Goal: Task Accomplishment & Management: Use online tool/utility

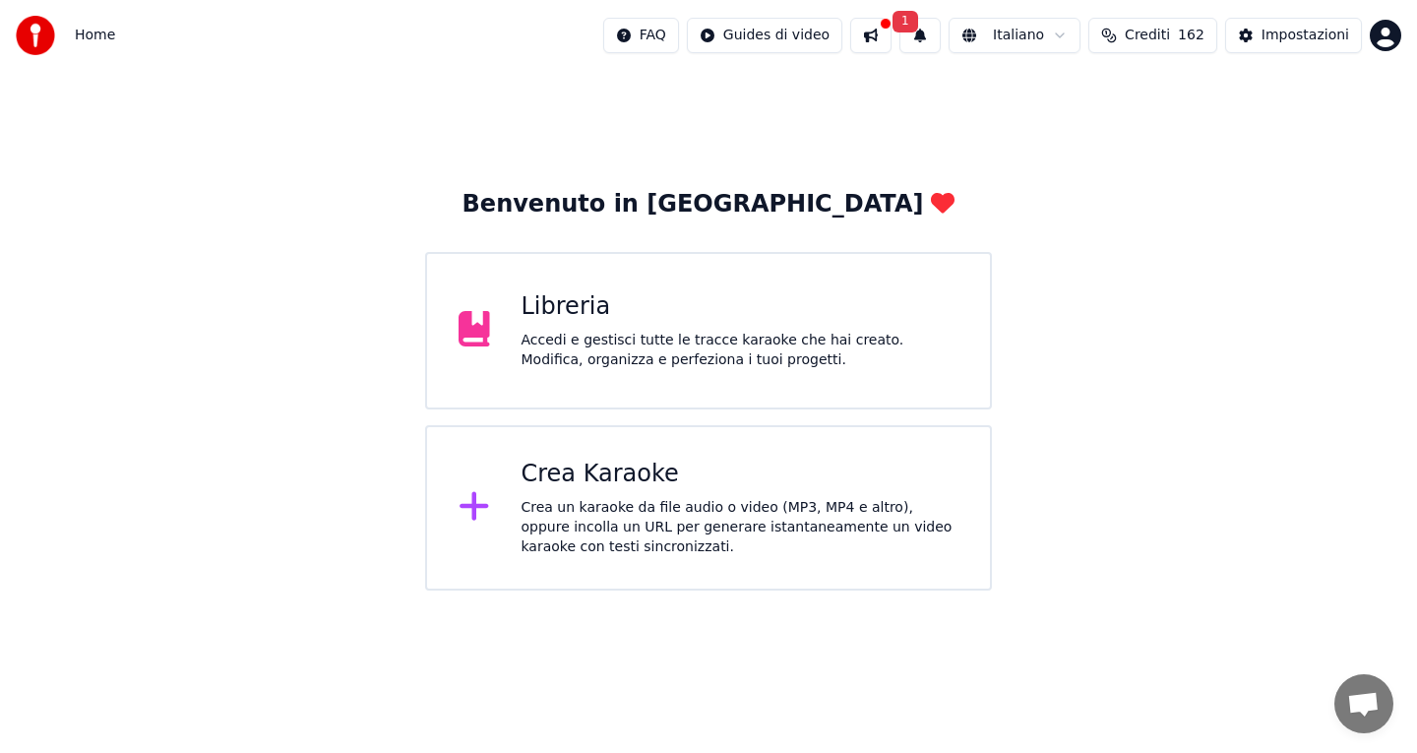
click at [580, 471] on div "Crea Karaoke" at bounding box center [741, 474] width 438 height 31
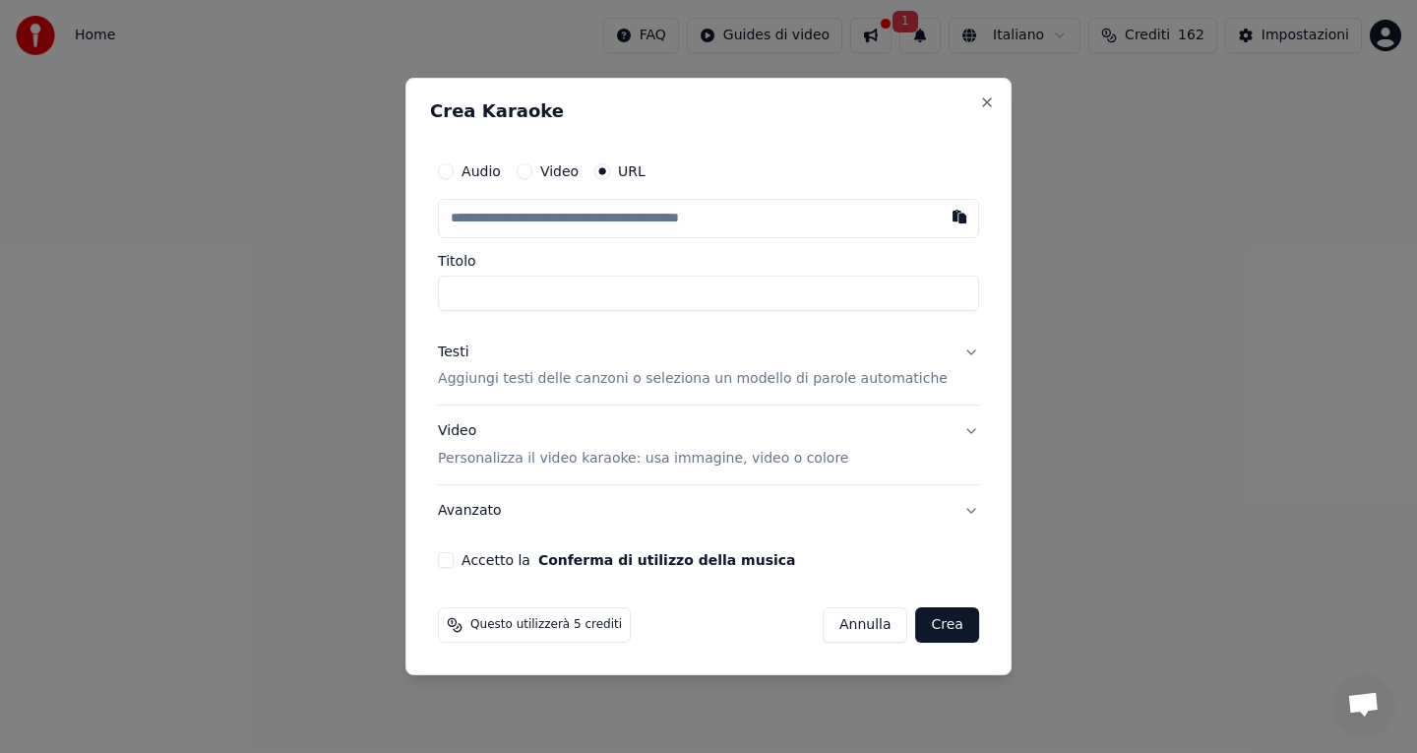
type input "**********"
click at [960, 354] on button "Testi Aggiungi testi delle canzoni o seleziona un modello di parole automatiche" at bounding box center [708, 366] width 541 height 79
type input "**********"
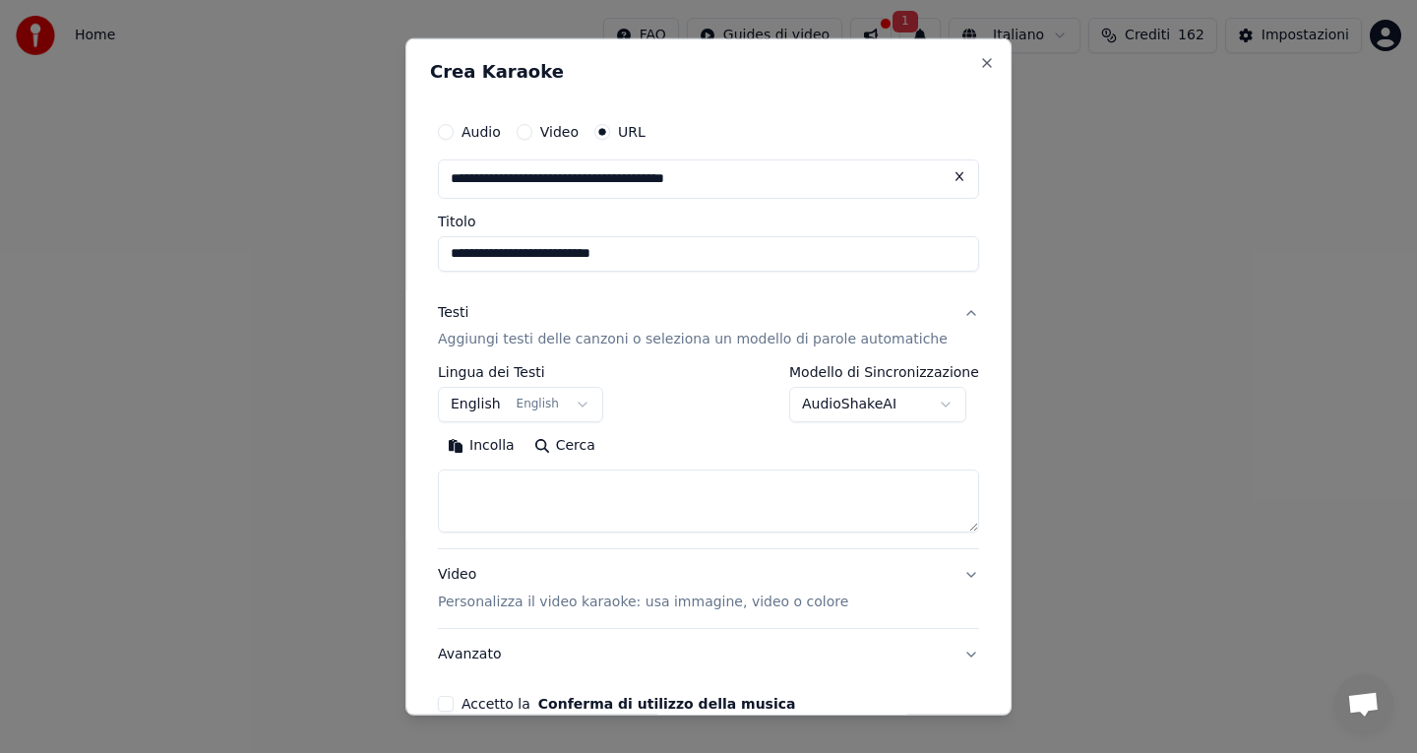
click at [518, 408] on button "English English" at bounding box center [520, 404] width 165 height 35
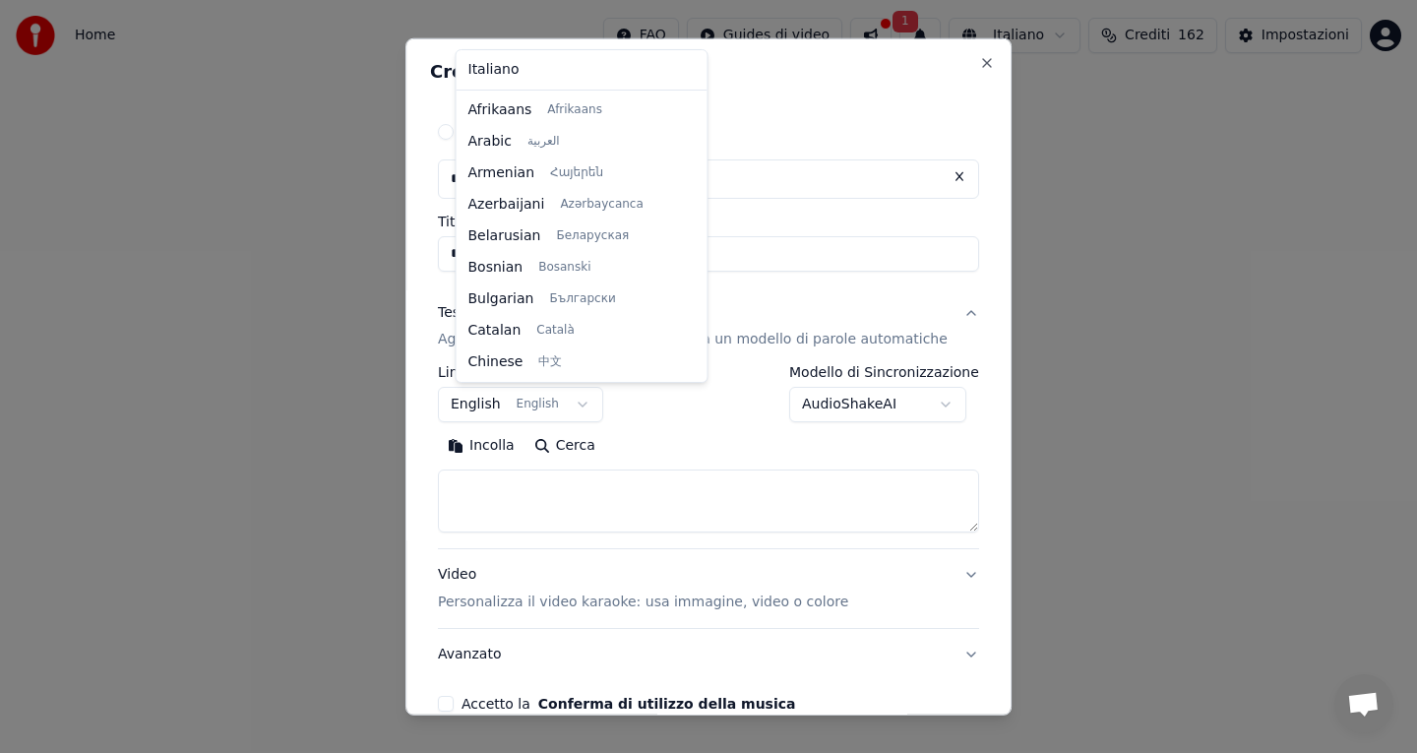
scroll to position [157, 0]
select select "**"
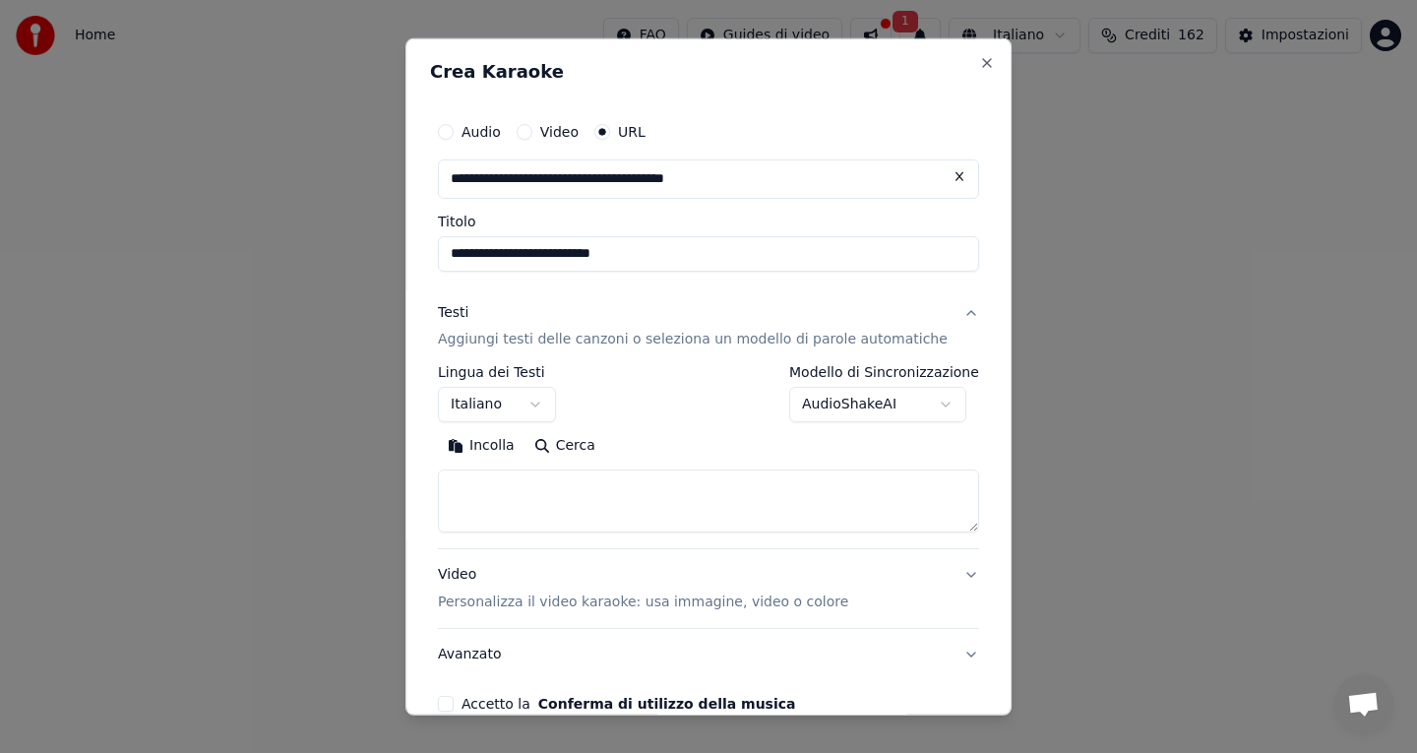
scroll to position [103, 0]
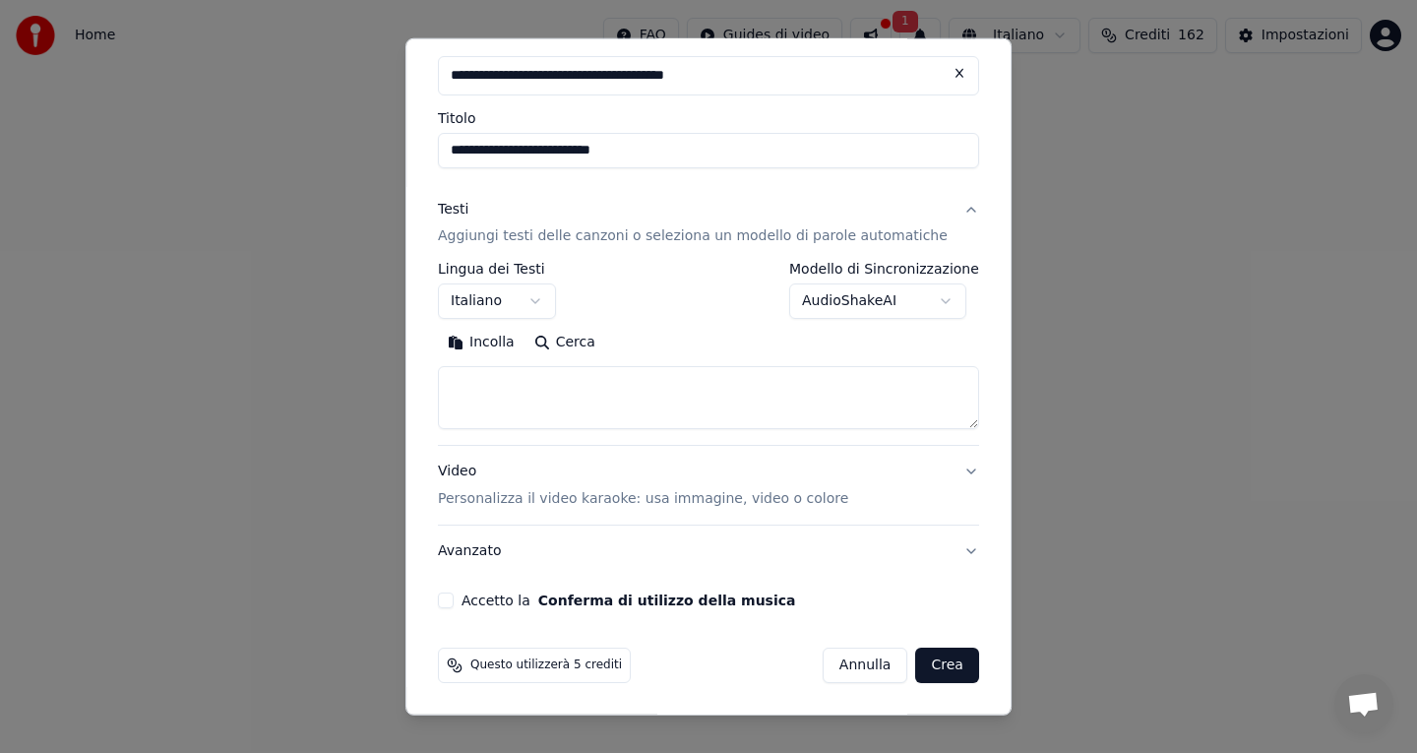
click at [840, 293] on body "**********" at bounding box center [708, 295] width 1417 height 591
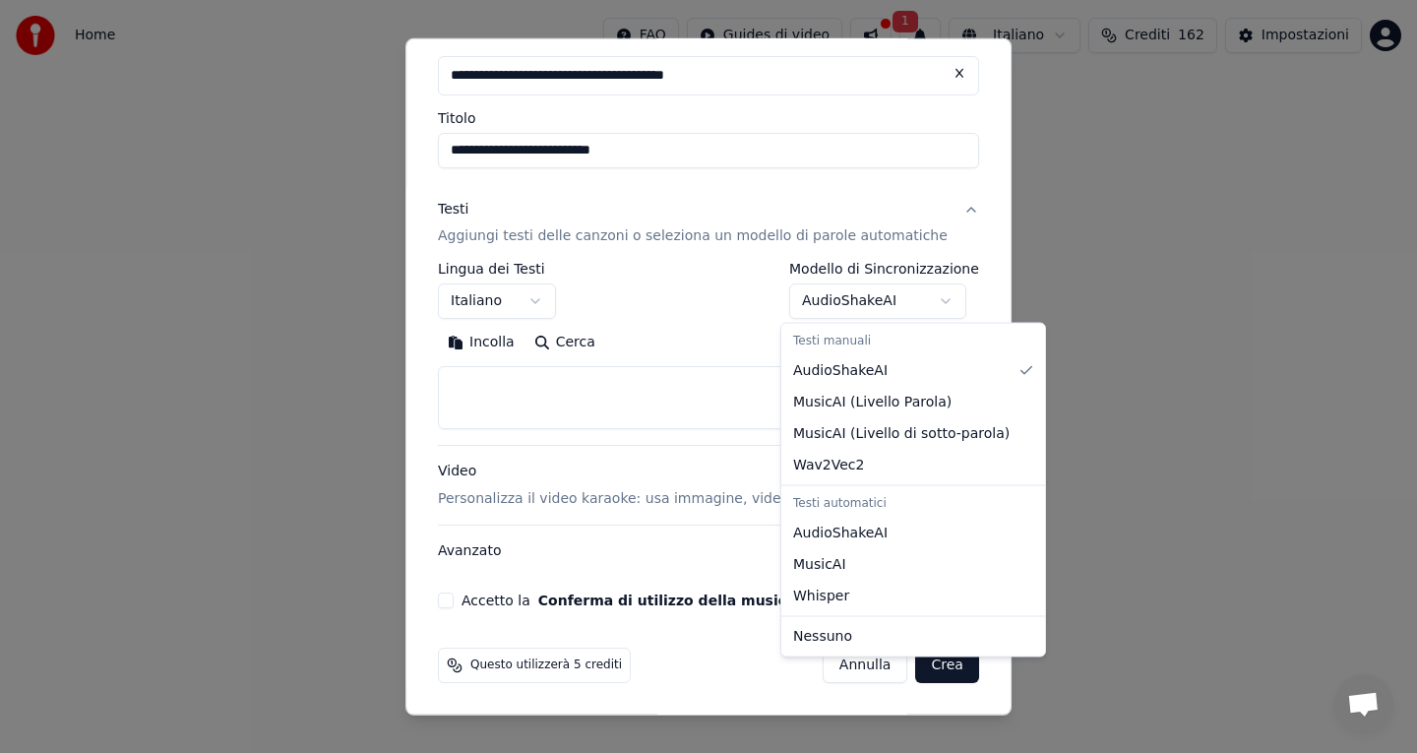
select select "********"
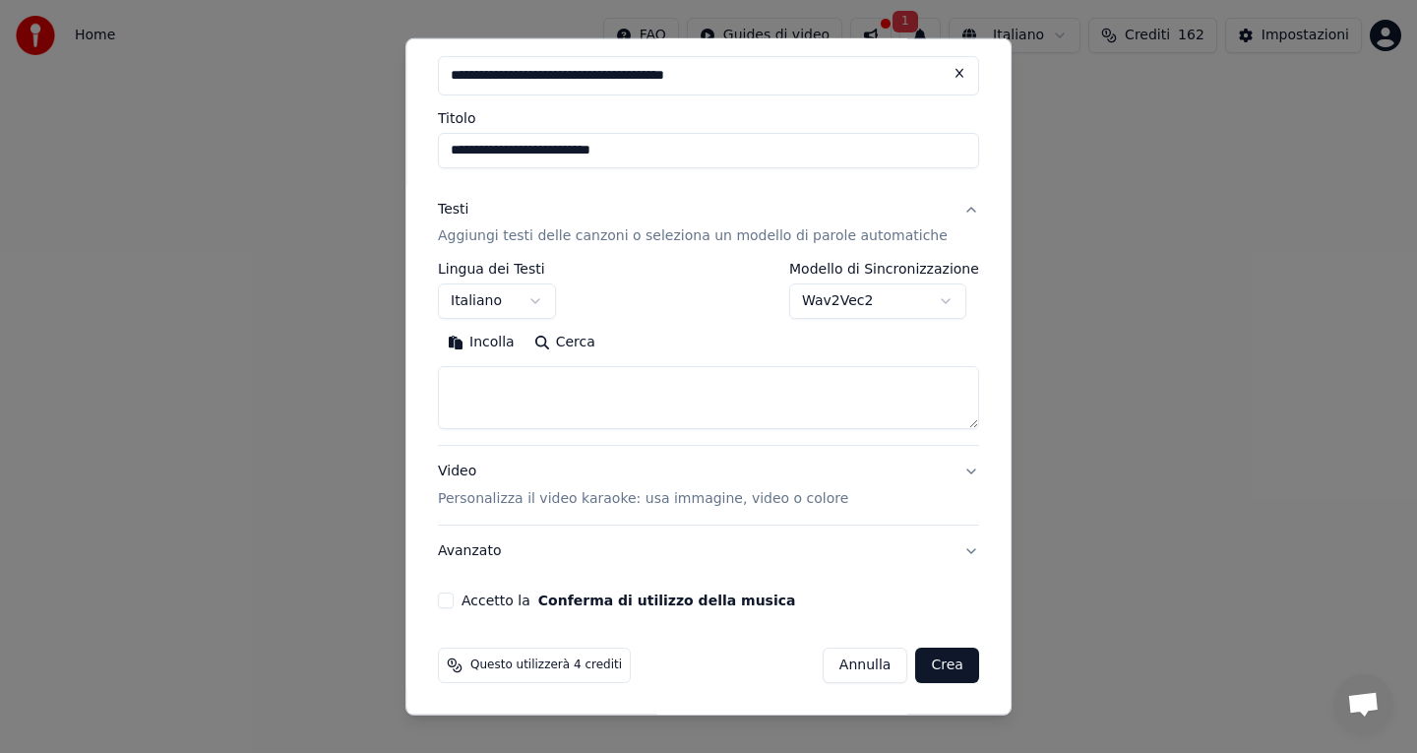
click at [532, 382] on textarea at bounding box center [708, 397] width 541 height 63
paste textarea "**********"
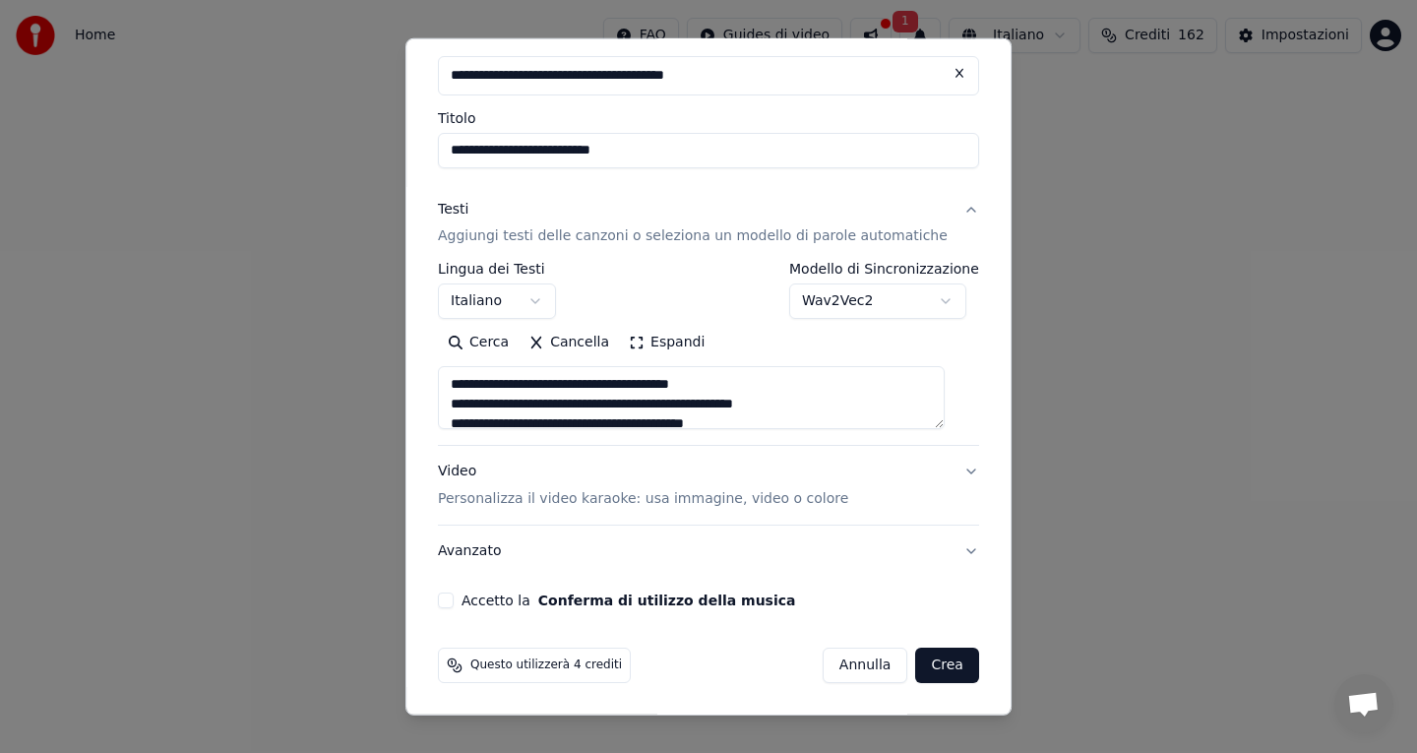
scroll to position [693, 0]
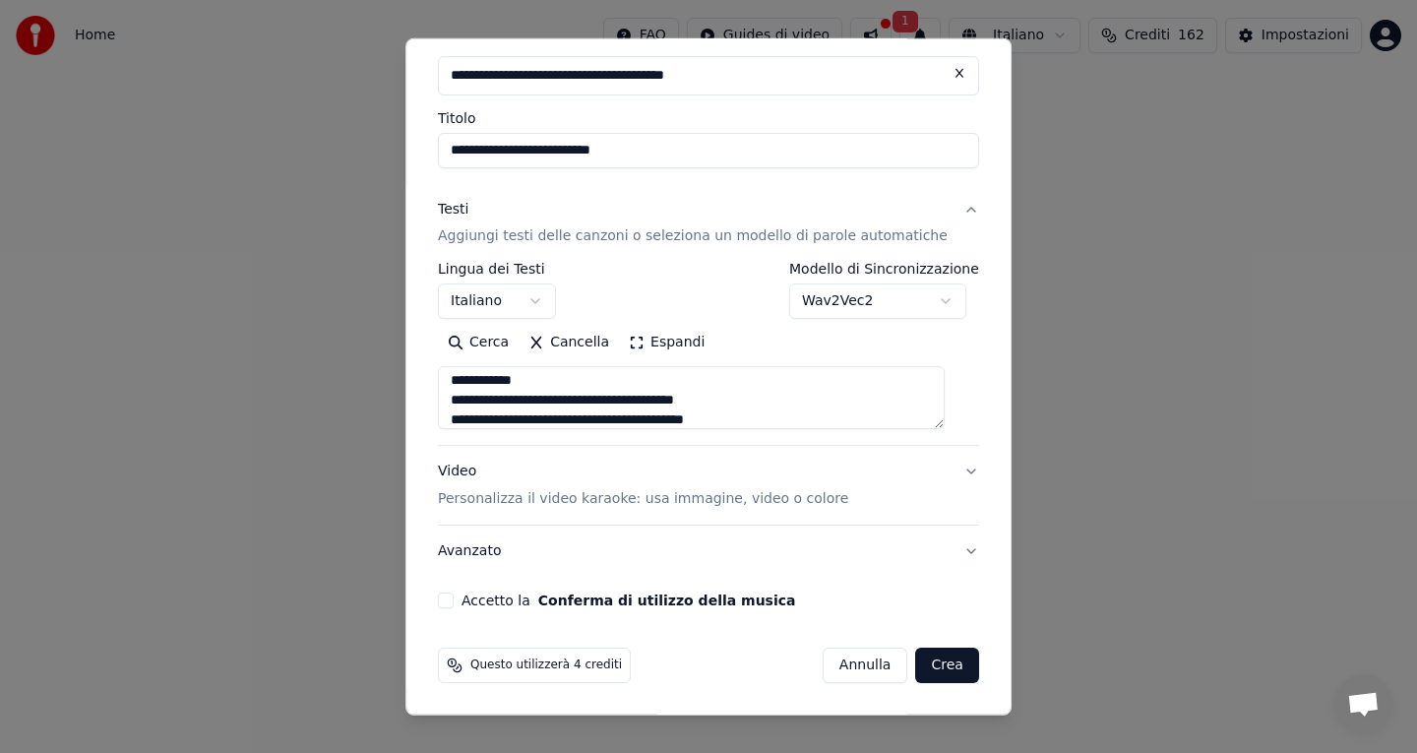
type textarea "**********"
click at [952, 471] on button "Video Personalizza il video karaoke: usa immagine, video o colore" at bounding box center [708, 485] width 541 height 79
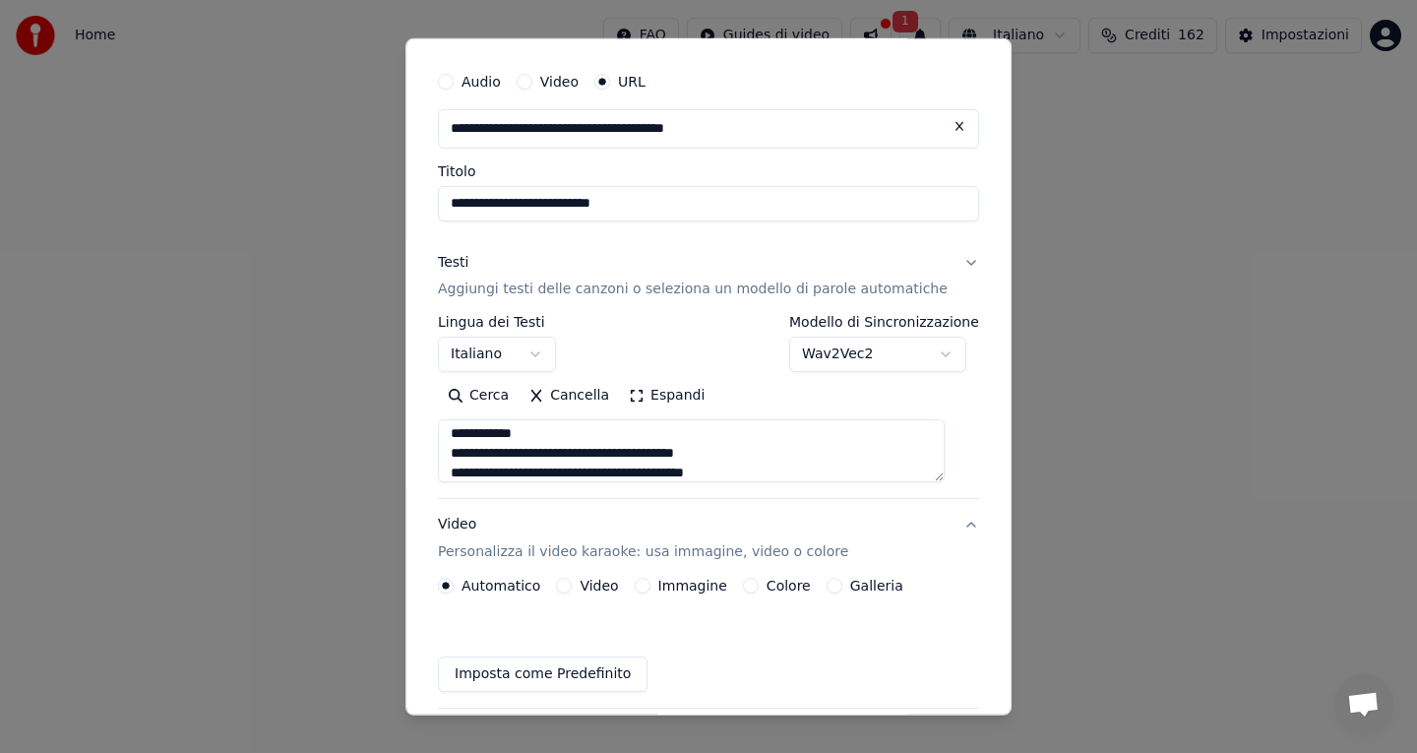
scroll to position [50, 0]
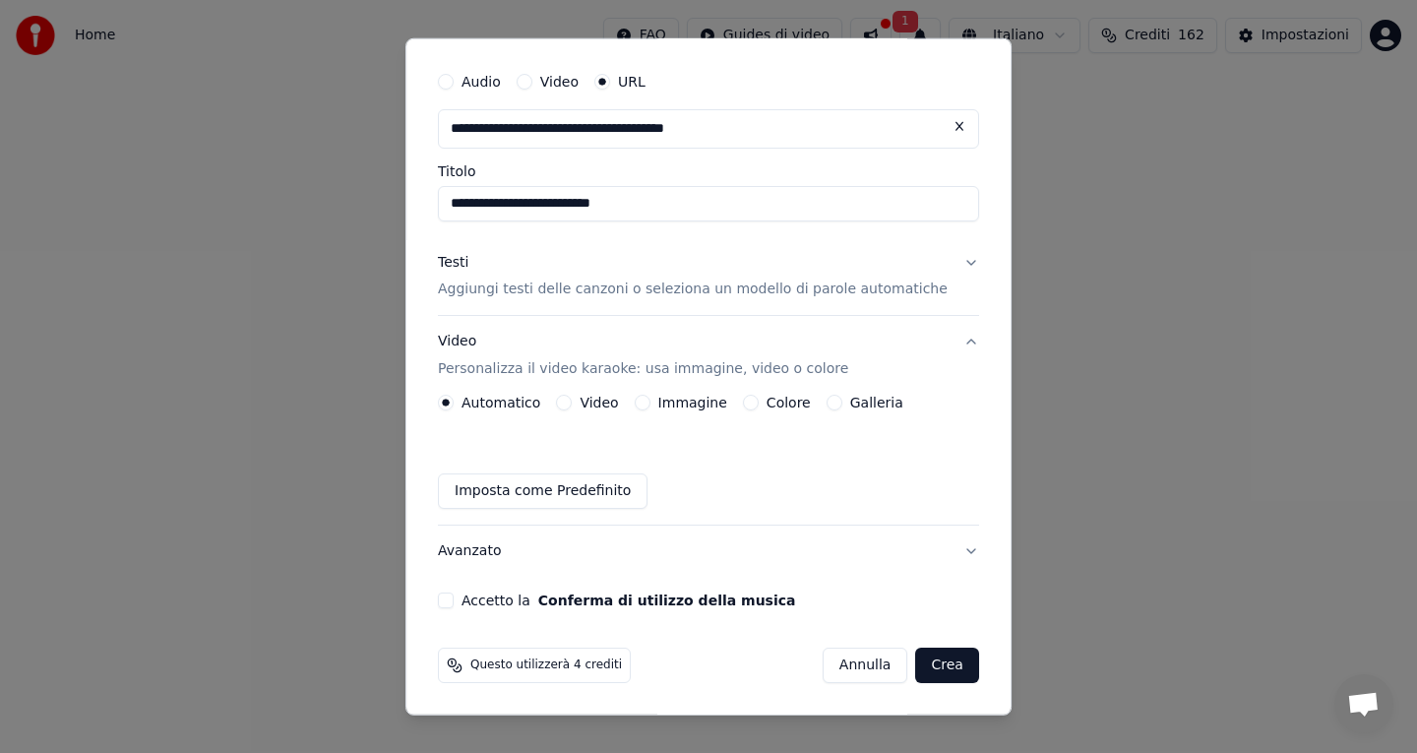
click at [951, 336] on button "Video Personalizza il video karaoke: usa immagine, video o colore" at bounding box center [708, 355] width 541 height 79
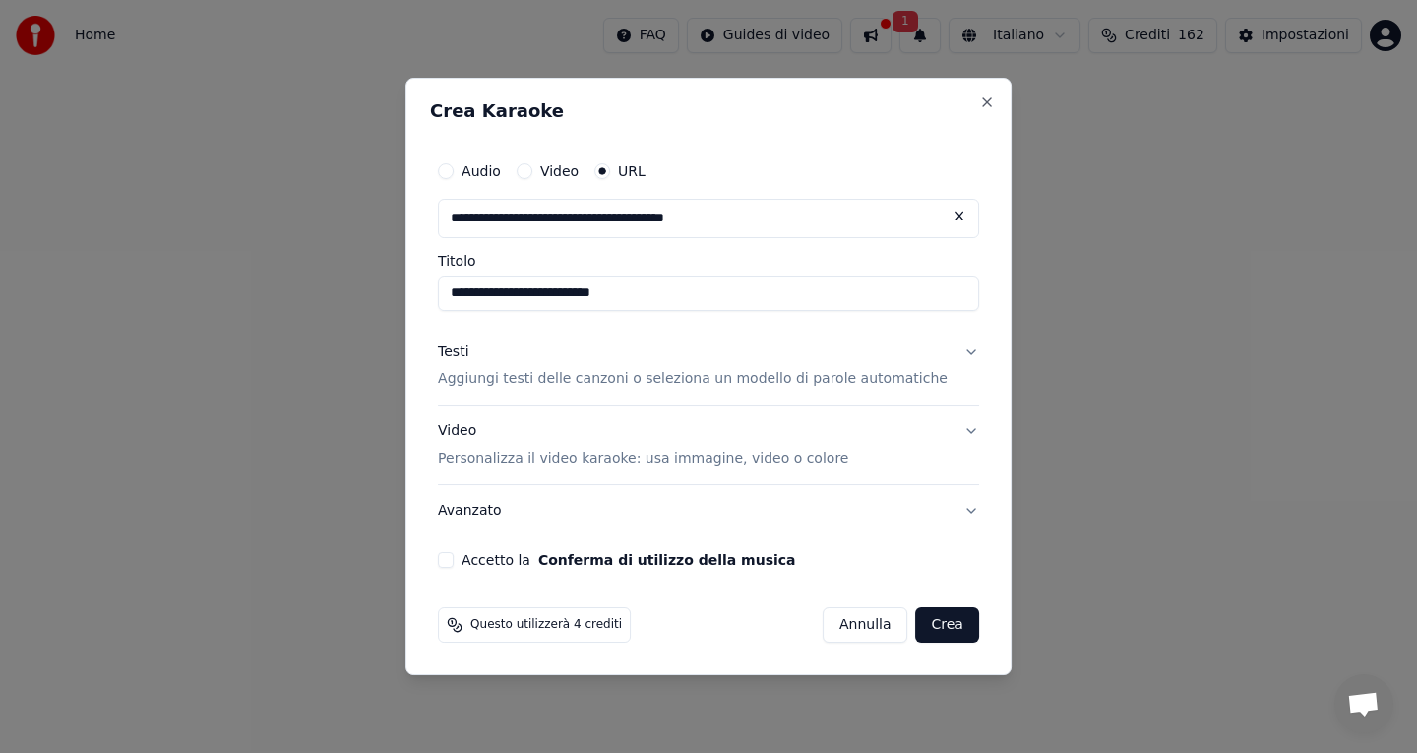
click at [952, 348] on button "Testi Aggiungi testi delle canzoni o seleziona un modello di parole automatiche" at bounding box center [708, 366] width 541 height 79
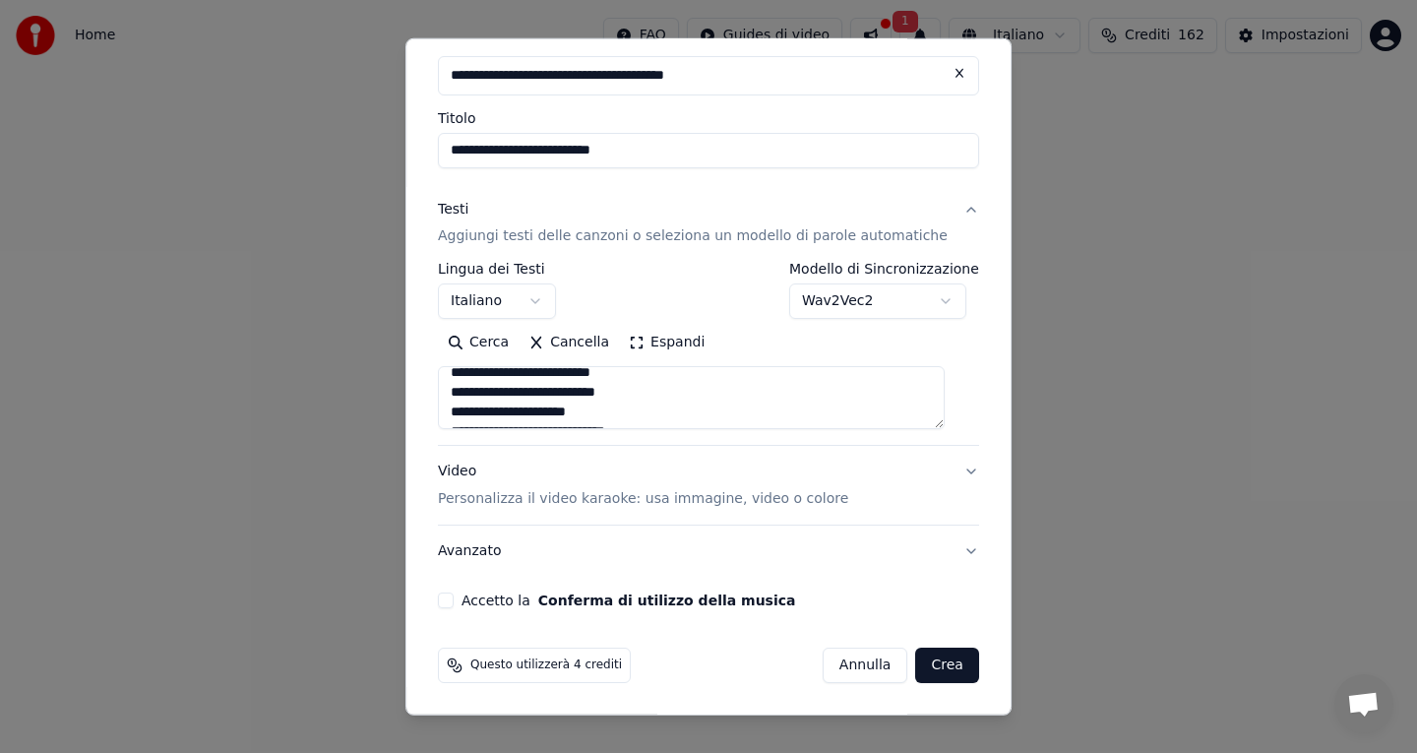
scroll to position [635, 0]
click at [454, 596] on button "Accetto la Conferma di utilizzo della musica" at bounding box center [446, 601] width 16 height 16
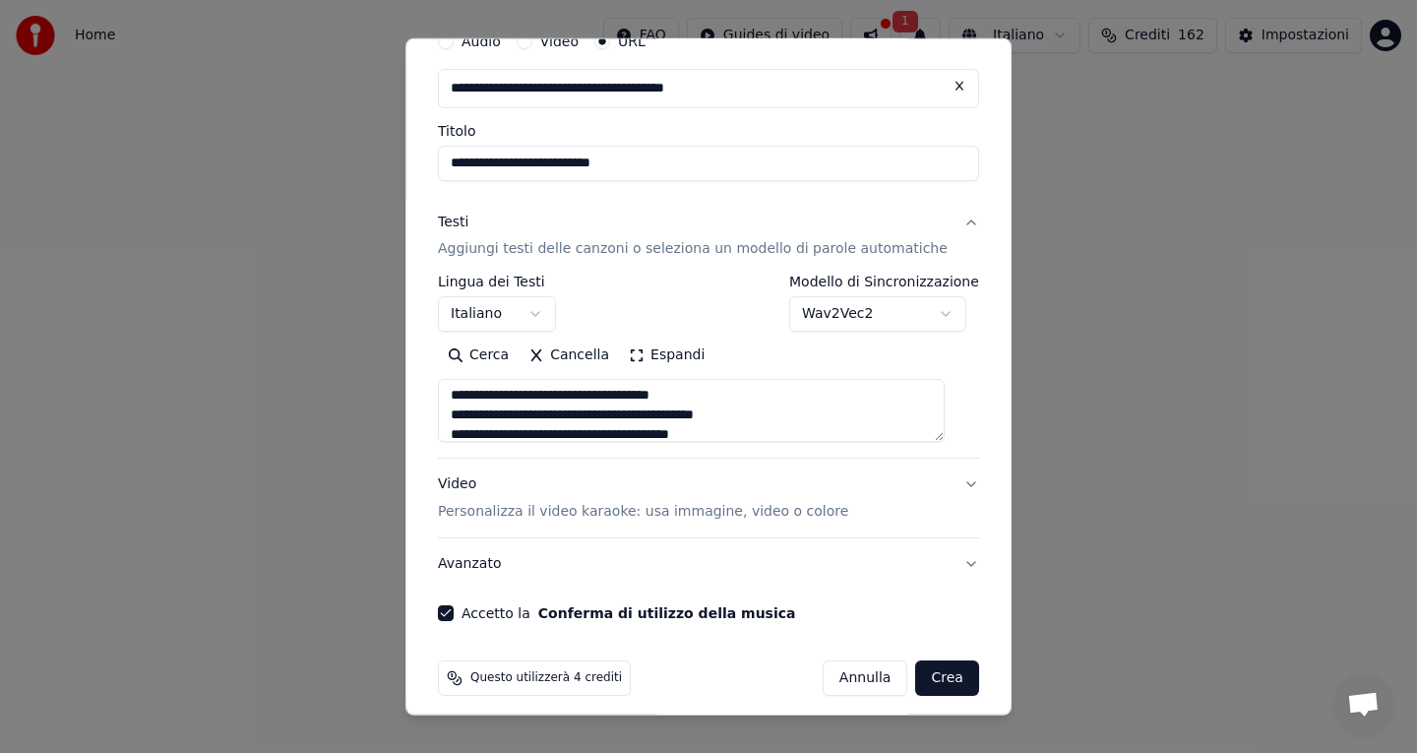
scroll to position [103, 0]
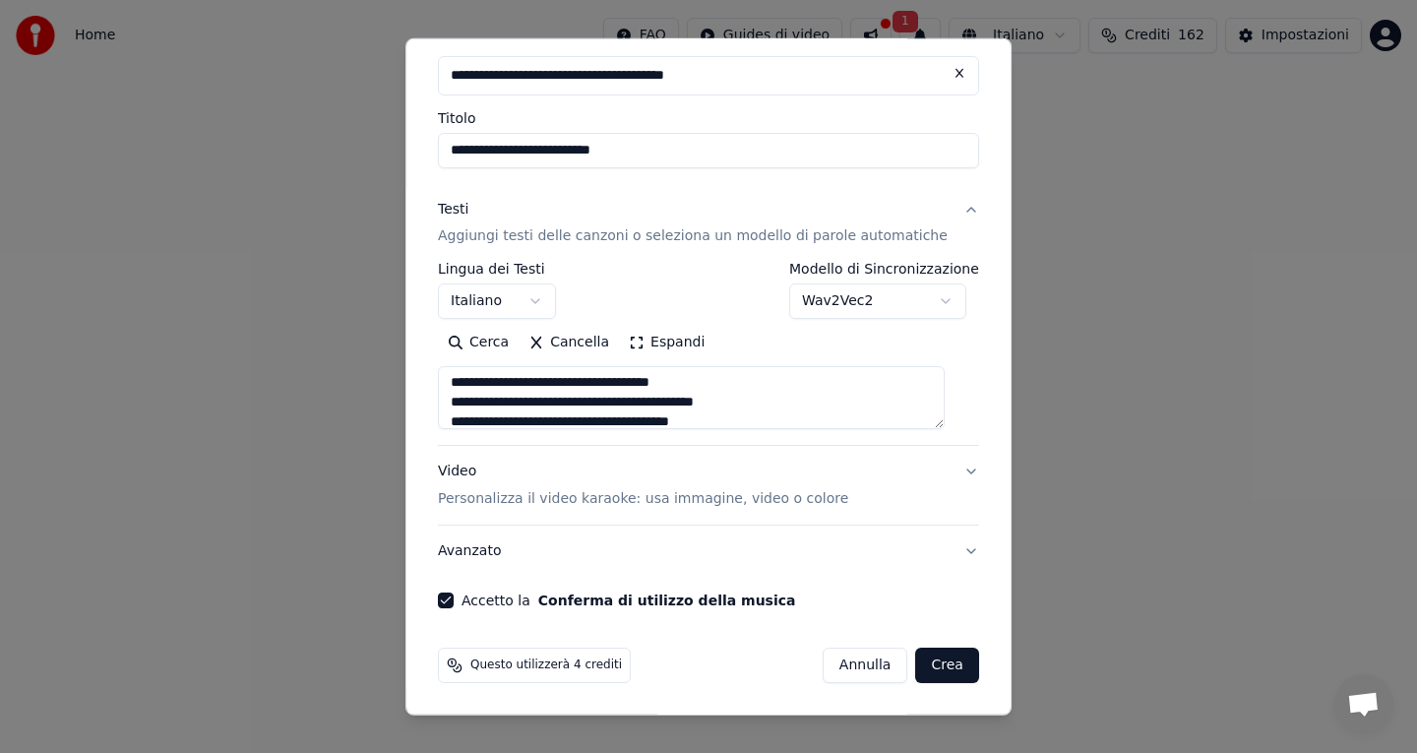
click at [927, 668] on button "Crea" at bounding box center [947, 665] width 63 height 35
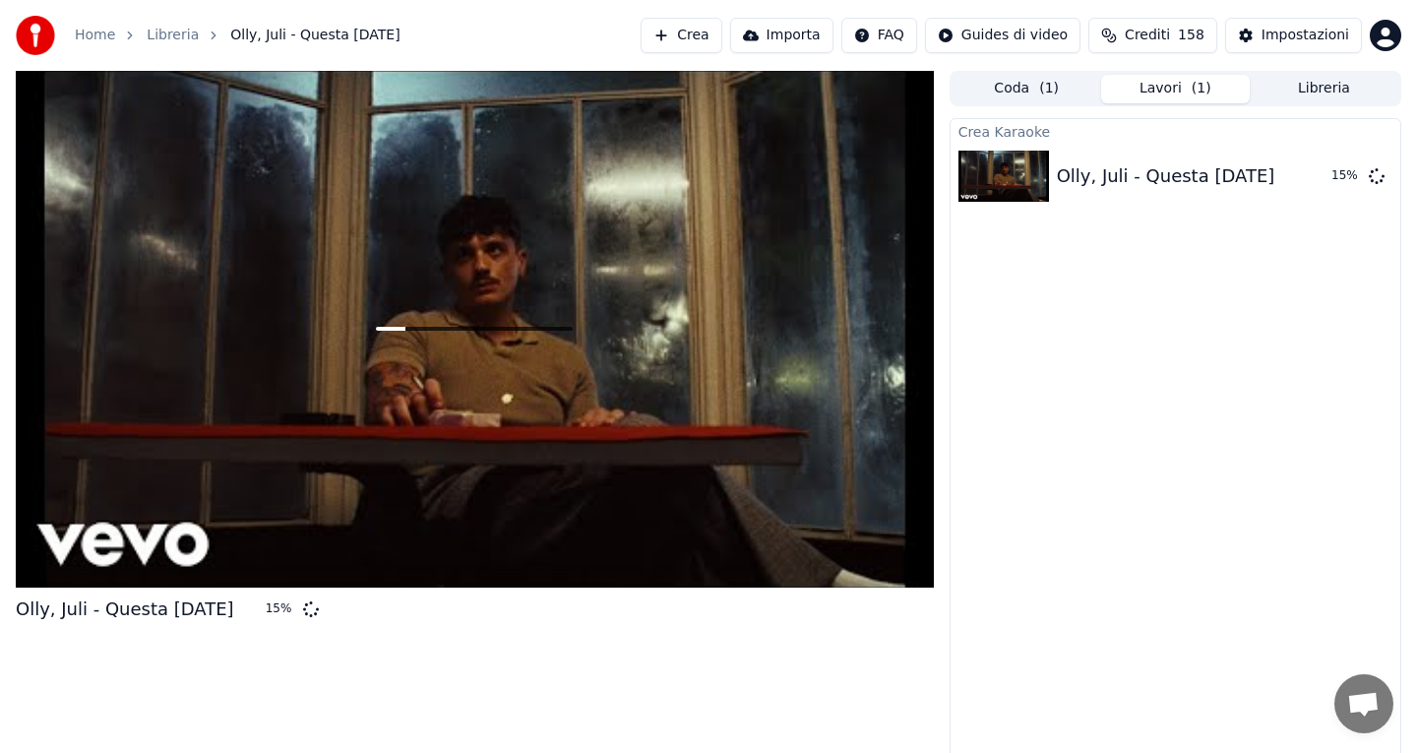
click at [682, 26] on button "Crea" at bounding box center [681, 35] width 81 height 35
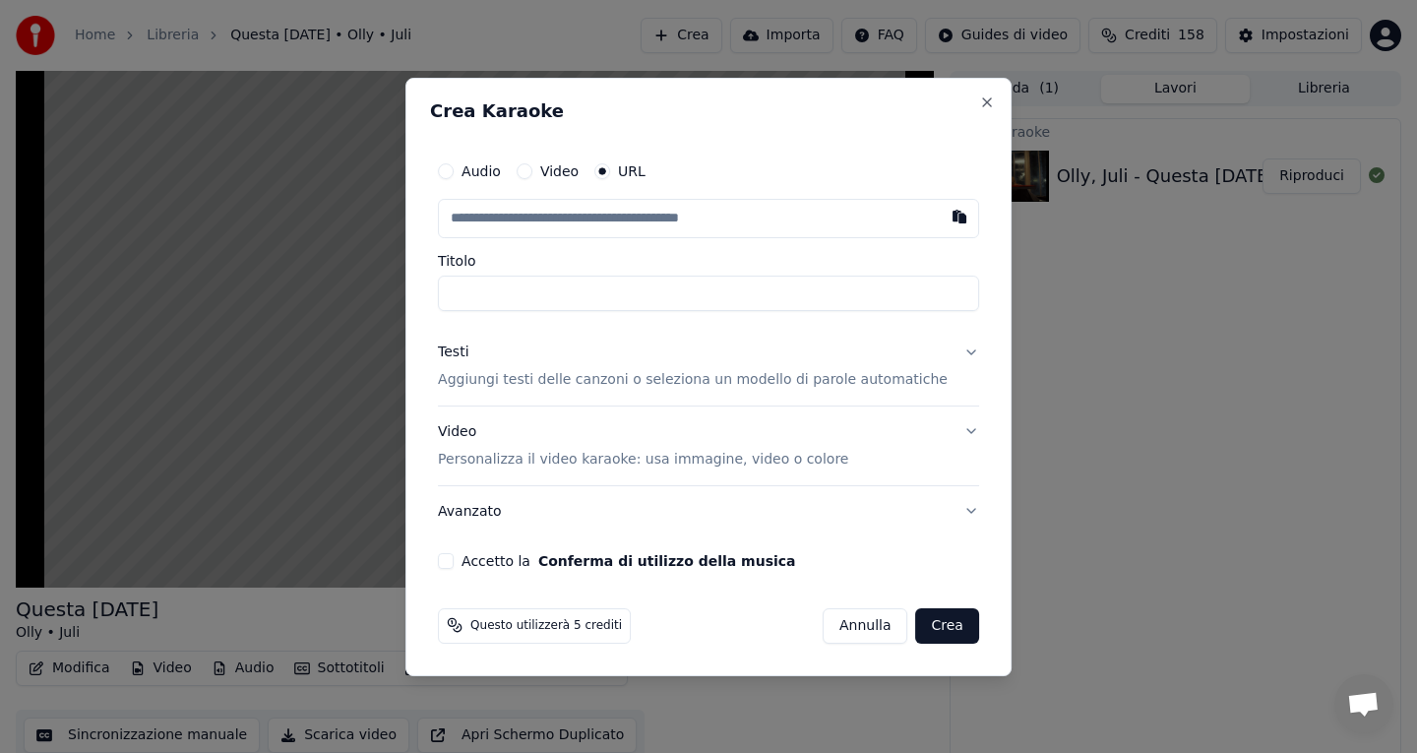
click at [841, 627] on button "Annulla" at bounding box center [866, 624] width 86 height 35
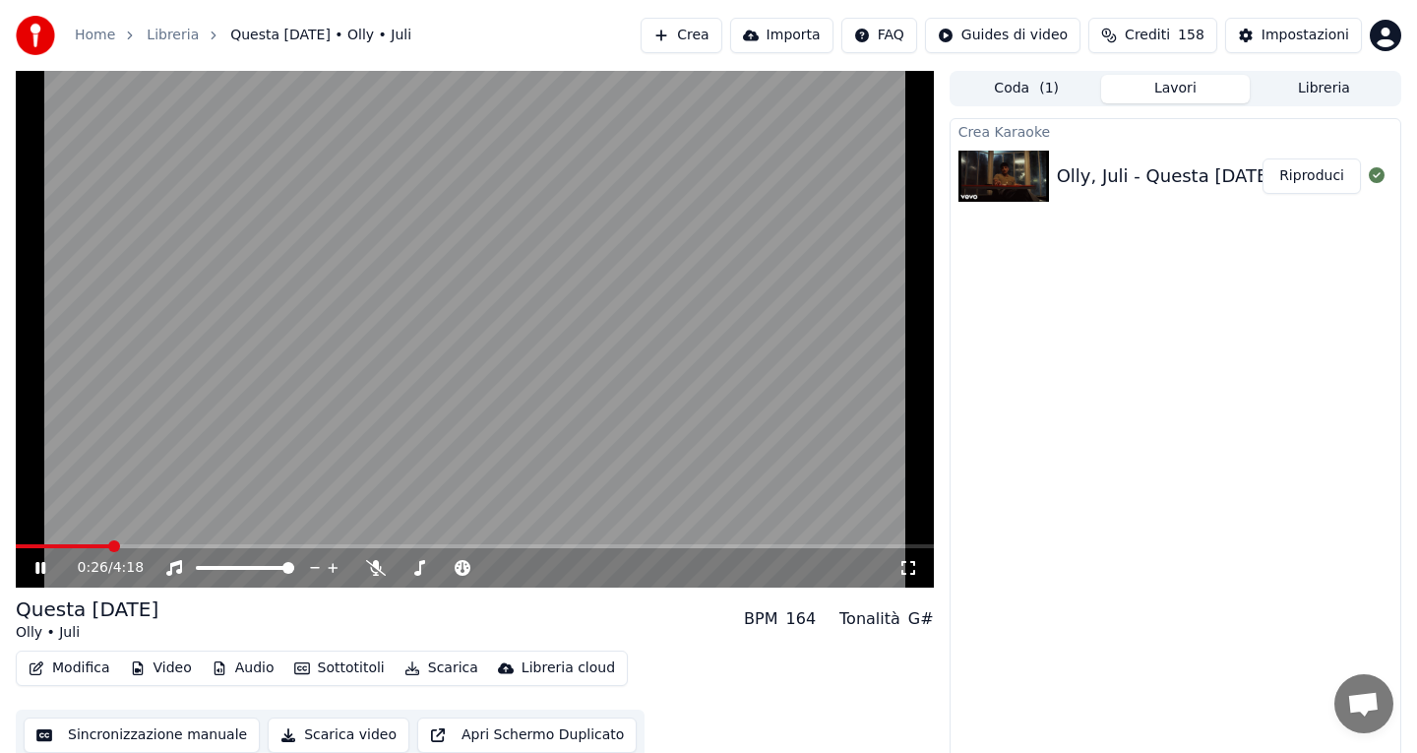
click at [700, 478] on video at bounding box center [475, 329] width 918 height 517
click at [372, 565] on icon at bounding box center [376, 568] width 20 height 16
click at [370, 546] on span at bounding box center [475, 546] width 918 height 4
click at [510, 368] on video at bounding box center [475, 329] width 918 height 517
click at [1239, 164] on div "Olly, Juli - Questa [DATE]" at bounding box center [1166, 176] width 219 height 28
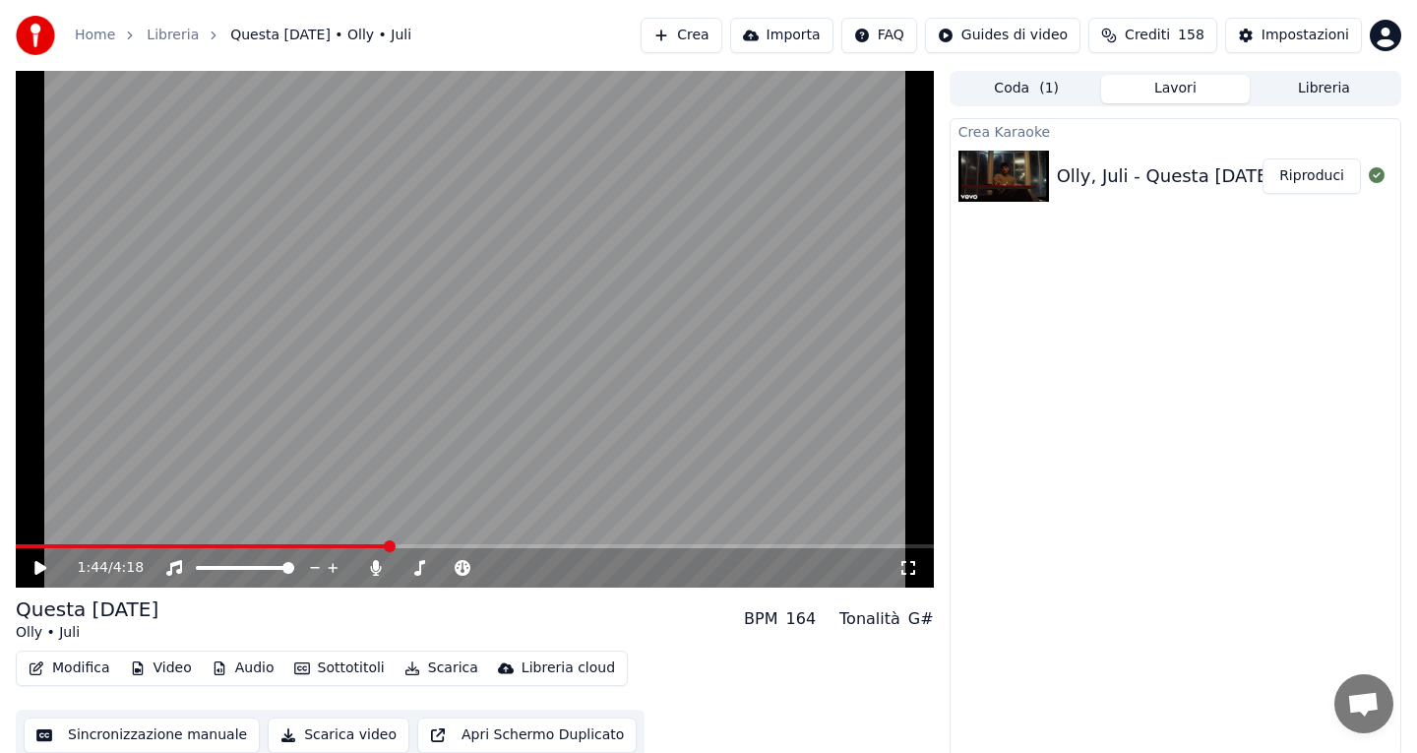
click at [1310, 187] on button "Riproduci" at bounding box center [1312, 175] width 98 height 35
click at [584, 339] on video at bounding box center [475, 329] width 918 height 517
click at [900, 575] on div "0:00 / 4:18" at bounding box center [475, 568] width 903 height 20
click at [912, 572] on icon at bounding box center [909, 568] width 14 height 14
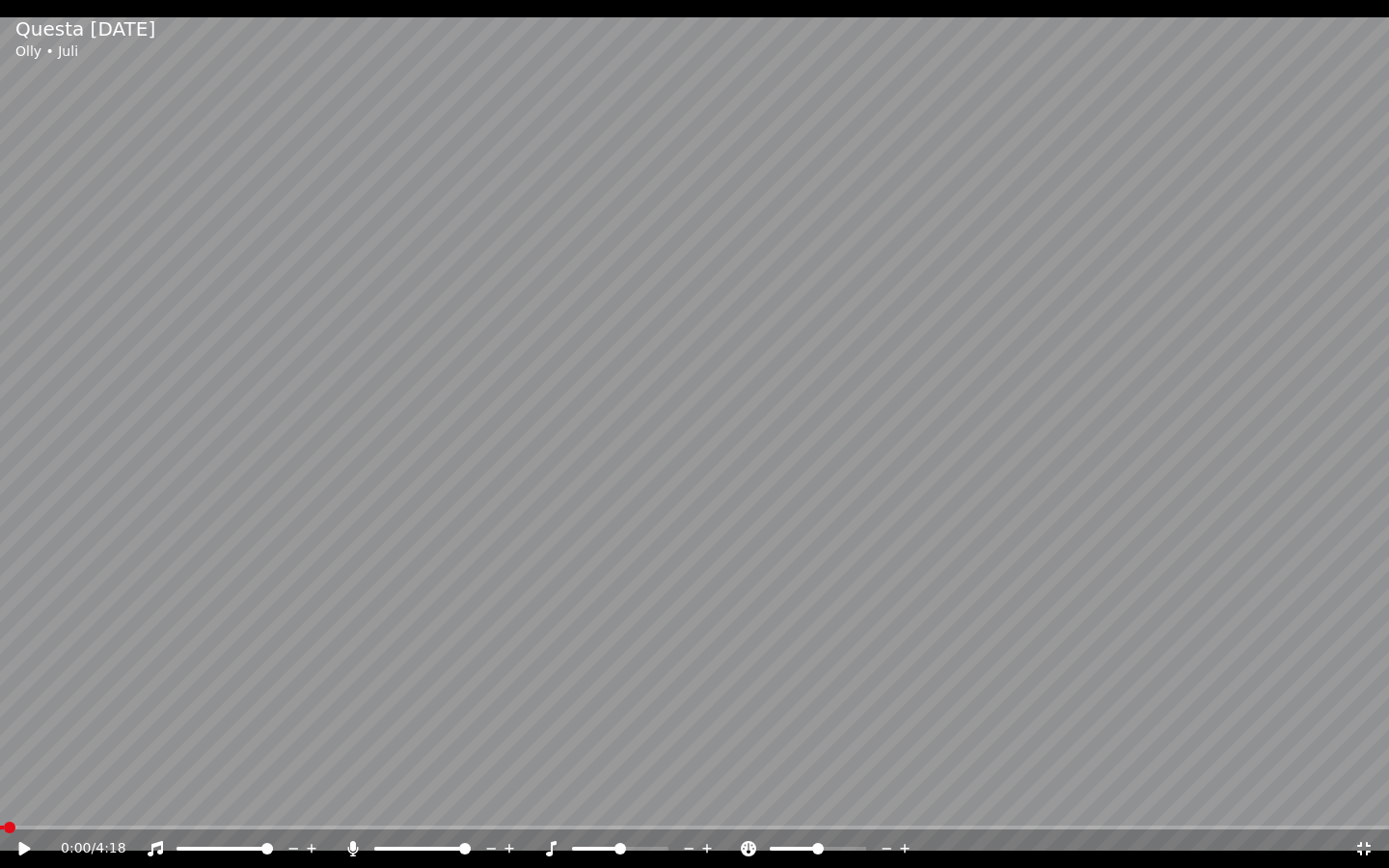
click at [22, 737] on div "0:00 / 4:18" at bounding box center [694, 848] width 1389 height 38
click at [25, 737] on div "0:00 / 4:18" at bounding box center [694, 848] width 1389 height 38
click at [25, 737] on span at bounding box center [694, 828] width 1389 height 4
click at [25, 737] on icon at bounding box center [38, 848] width 45 height 16
